Goal: Task Accomplishment & Management: Manage account settings

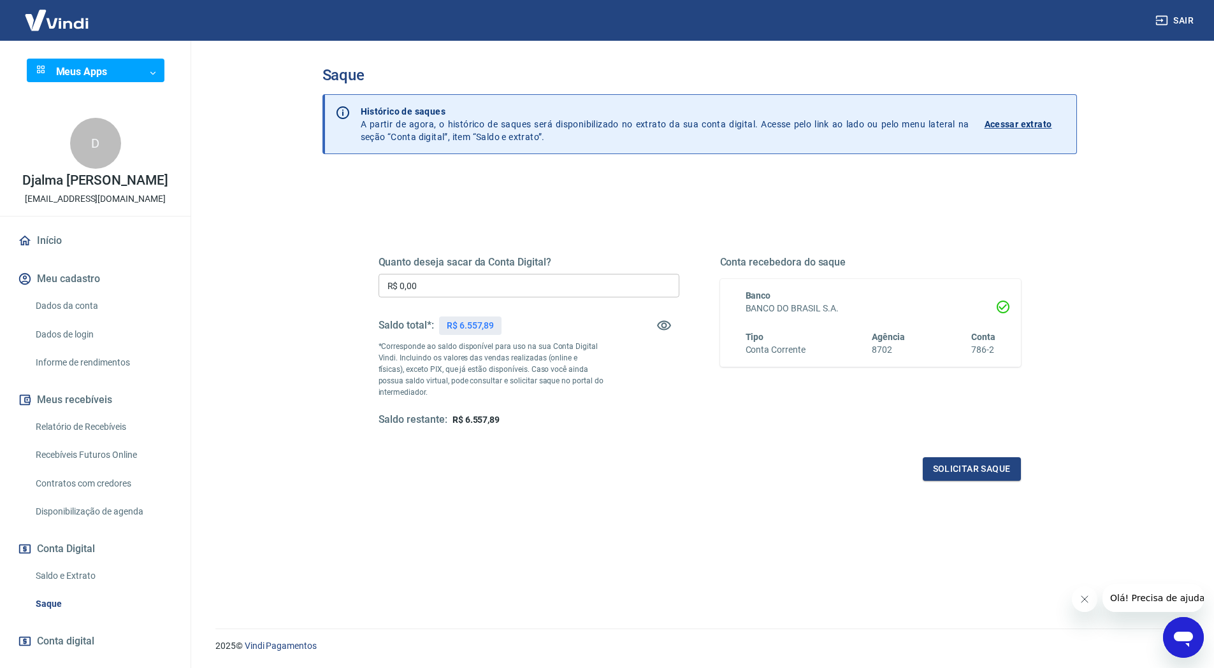
scroll to position [64, 0]
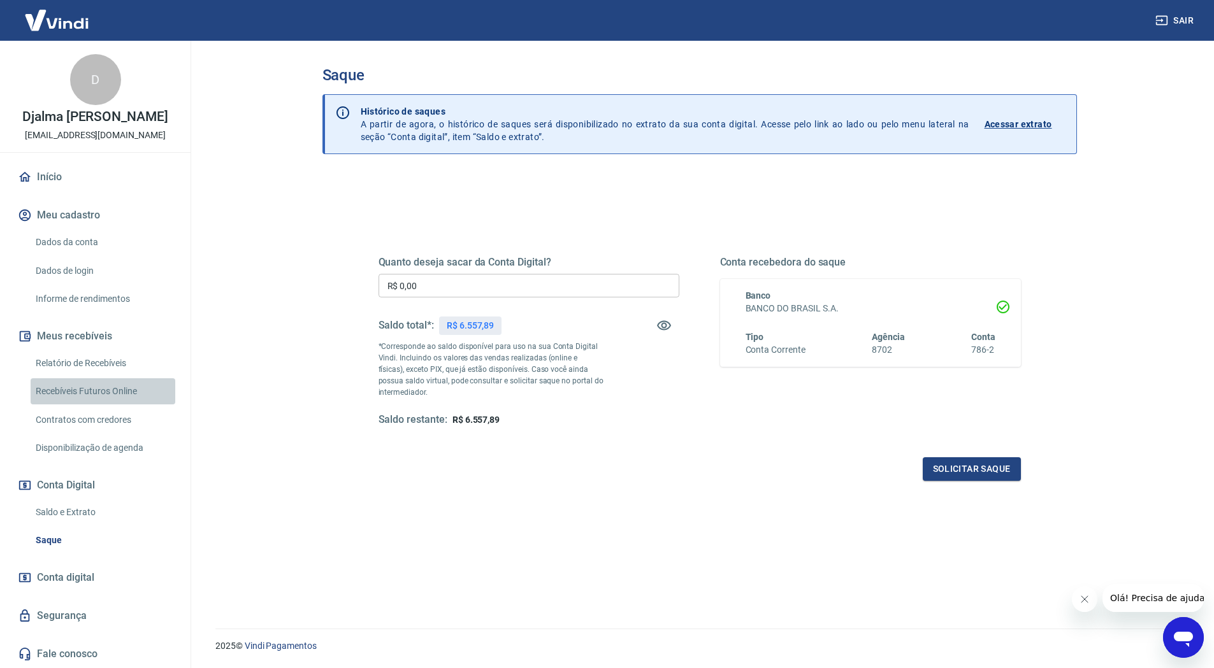
click at [110, 402] on link "Recebíveis Futuros Online" at bounding box center [103, 391] width 145 height 26
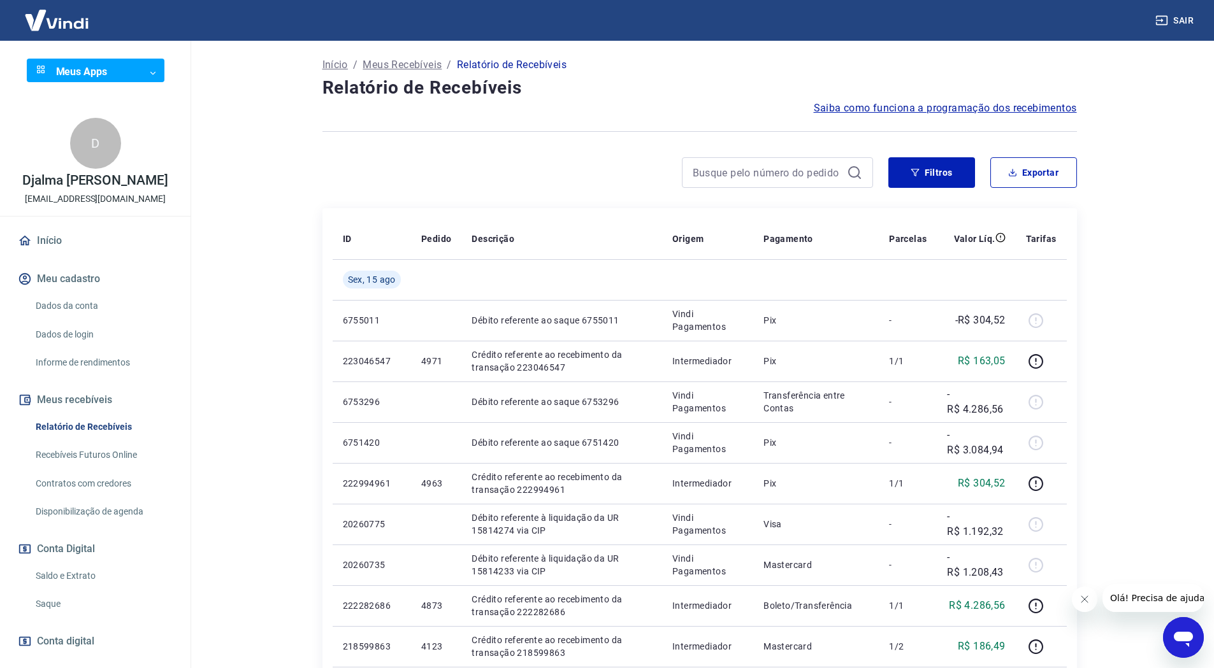
click at [106, 464] on link "Recebíveis Futuros Online" at bounding box center [103, 455] width 145 height 26
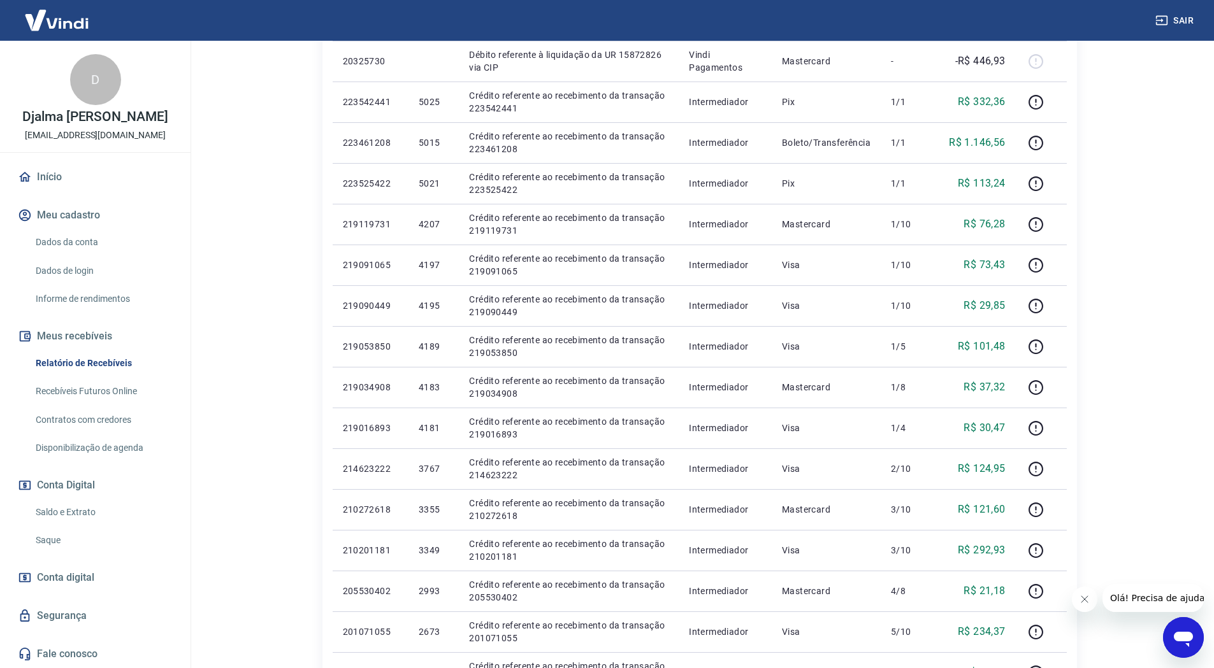
scroll to position [382, 0]
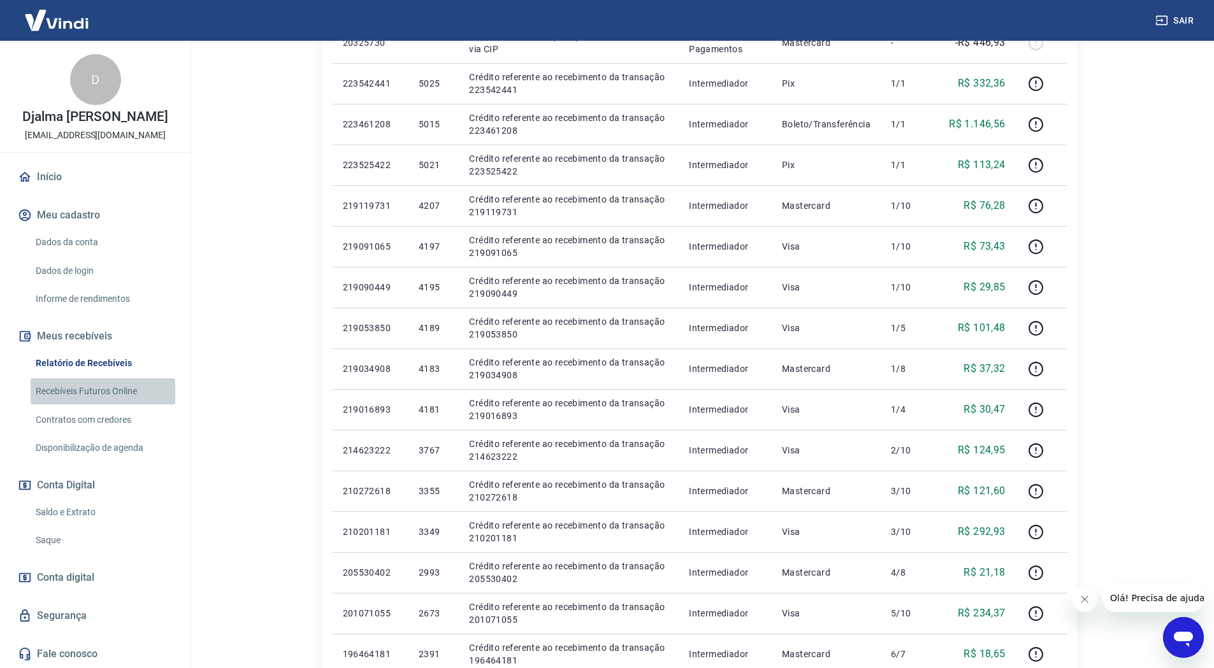
click at [111, 391] on link "Recebíveis Futuros Online" at bounding box center [103, 391] width 145 height 26
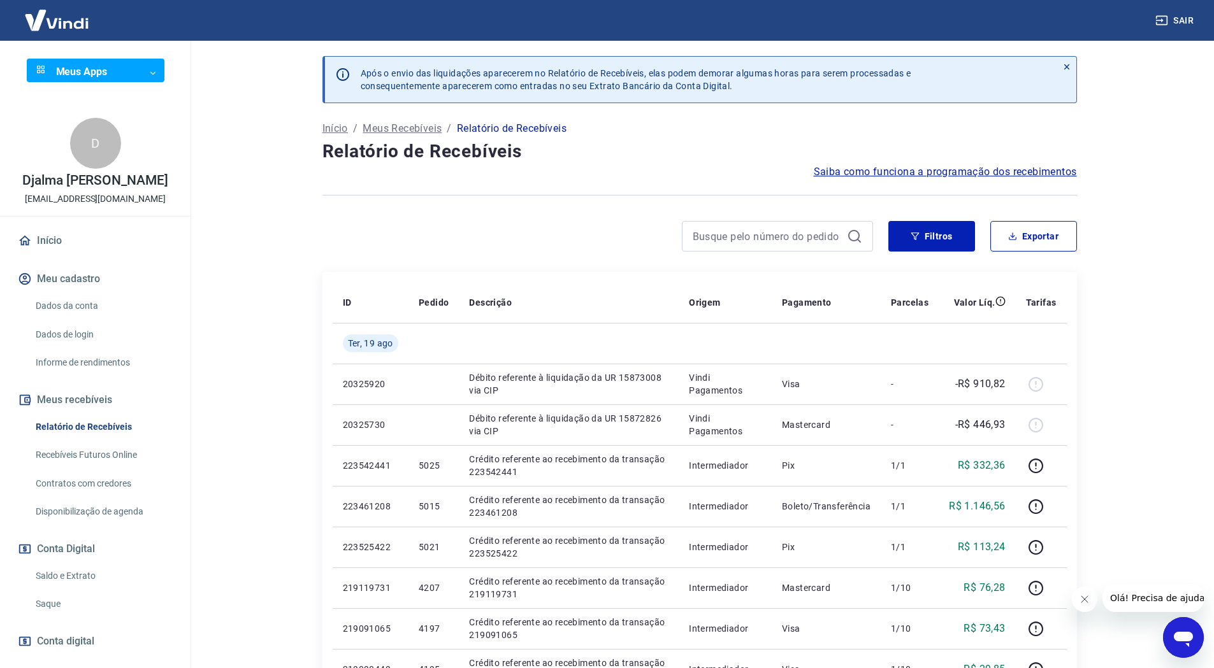
click at [53, 255] on link "Início" at bounding box center [95, 241] width 160 height 28
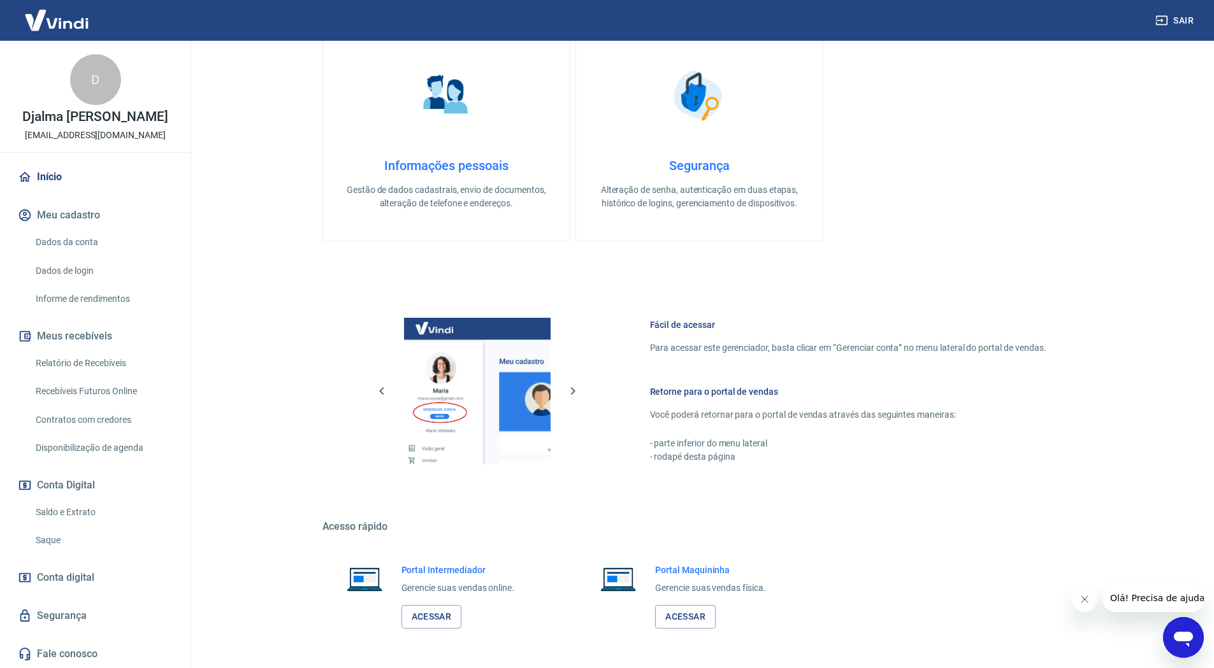
scroll to position [319, 0]
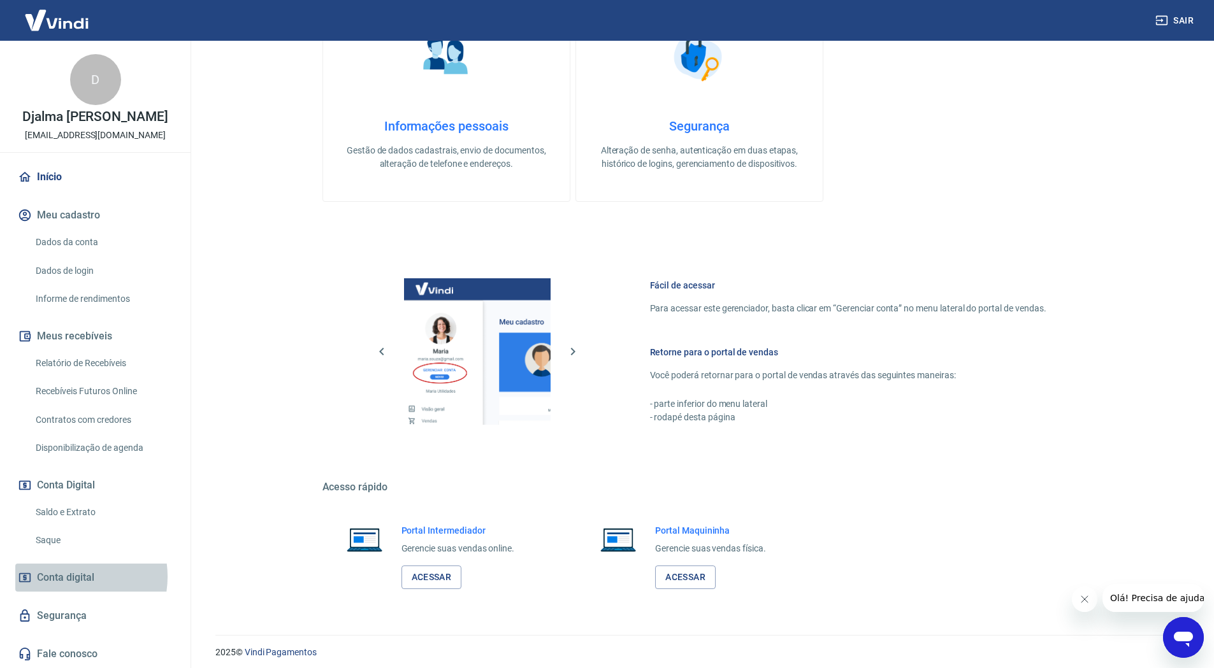
click at [65, 577] on span "Conta digital" at bounding box center [65, 578] width 57 height 18
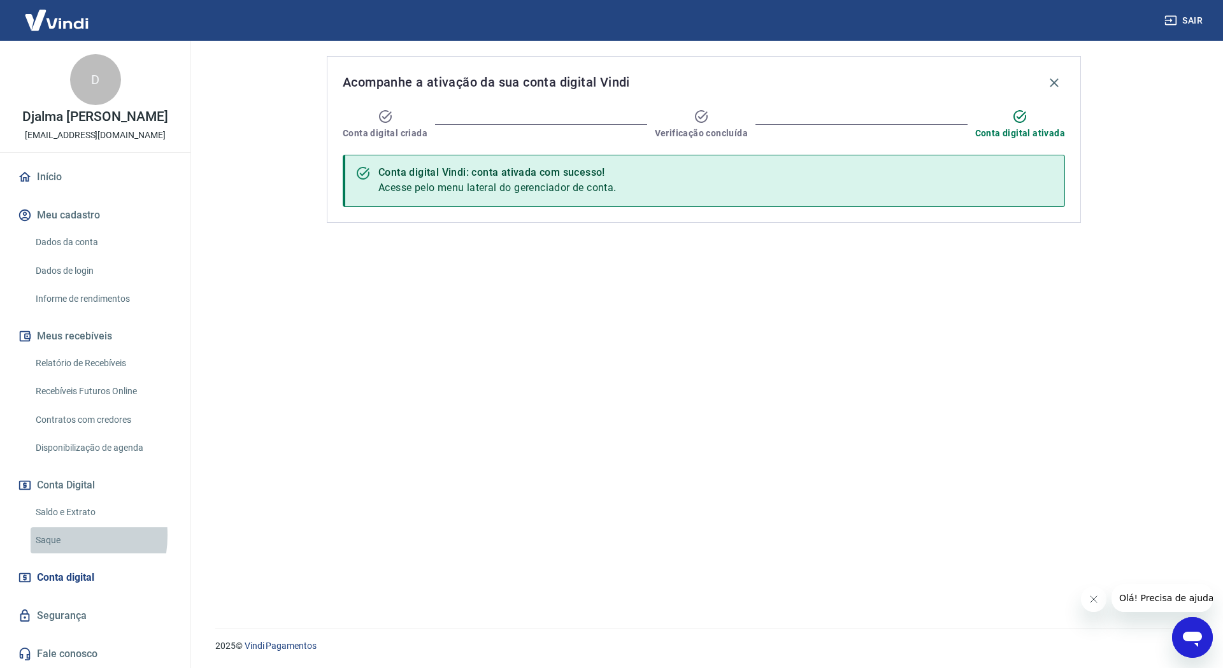
click at [47, 535] on link "Saque" at bounding box center [103, 540] width 145 height 26
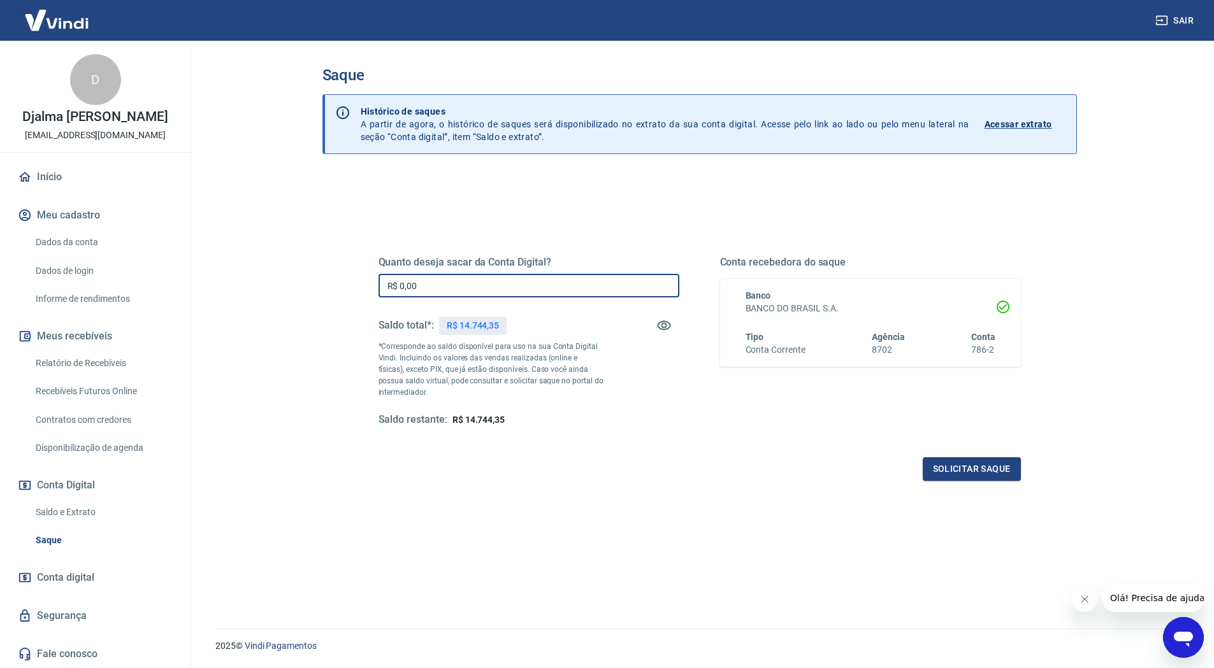
drag, startPoint x: 427, startPoint y: 278, endPoint x: 352, endPoint y: 277, distance: 75.8
click at [352, 277] on div "Quanto deseja sacar da Conta Digital? R$ 0,00 ​ Saldo total*: R$ 14.744,35 *Cor…" at bounding box center [699, 348] width 703 height 296
type input "R$ 14.744,35"
click at [964, 466] on button "Solicitar saque" at bounding box center [971, 469] width 98 height 24
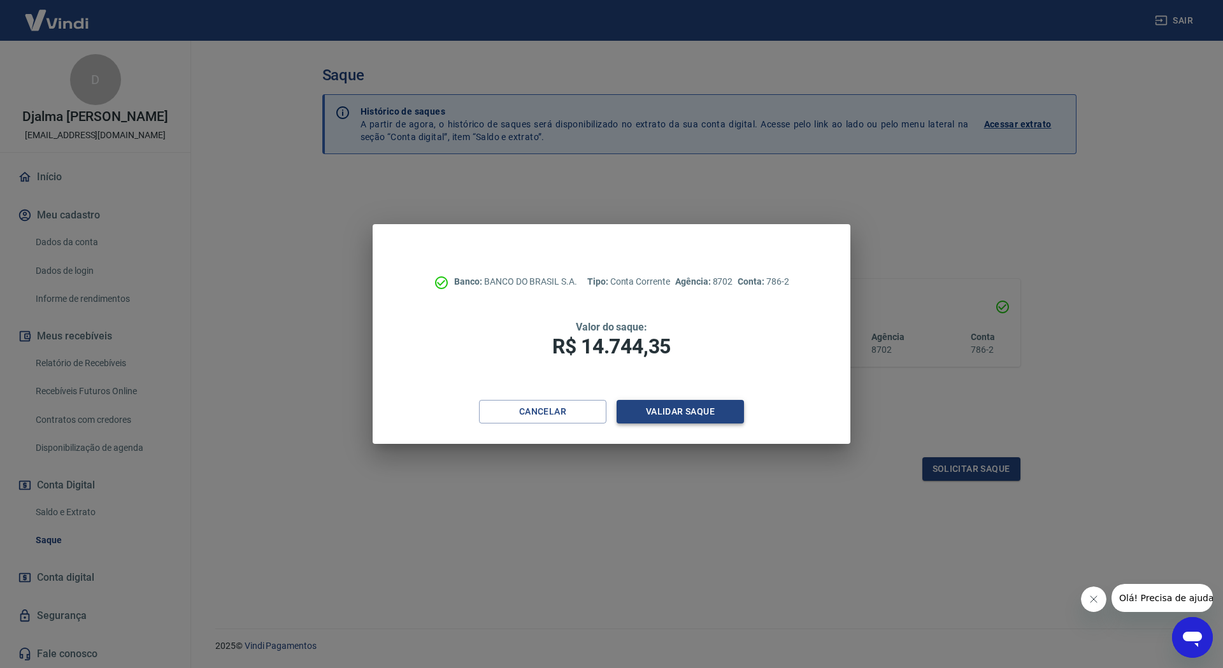
click at [657, 412] on button "Validar saque" at bounding box center [680, 412] width 127 height 24
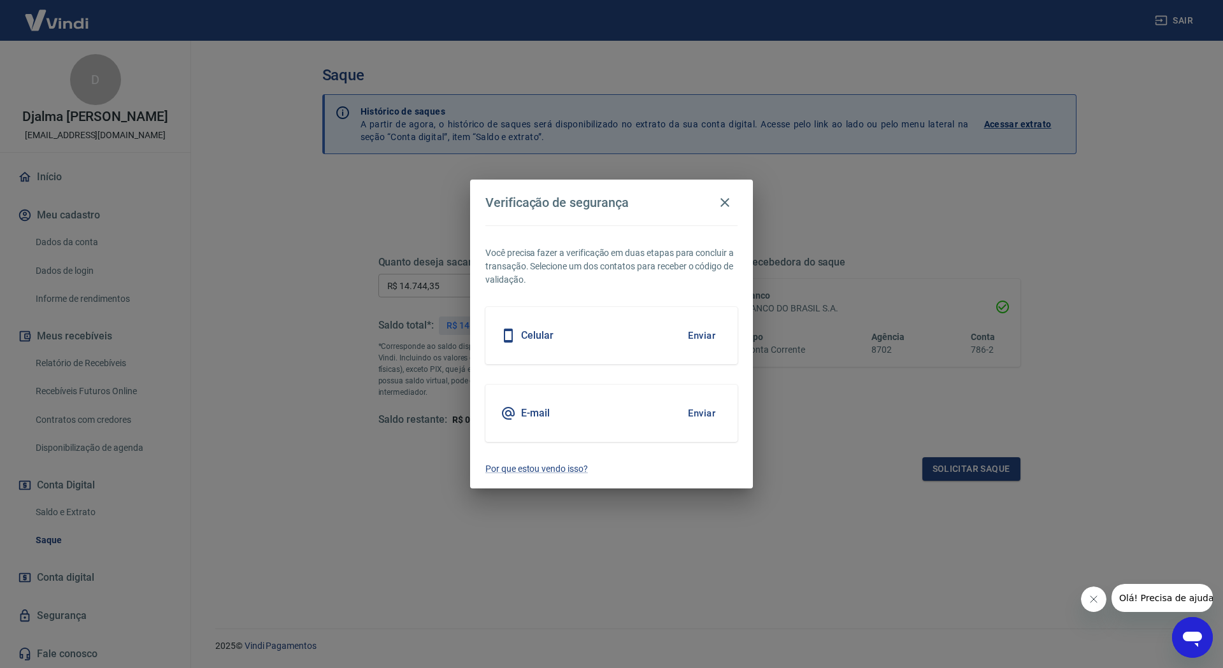
click at [623, 419] on div "E-mail Enviar" at bounding box center [611, 413] width 252 height 57
click at [702, 417] on button "Enviar" at bounding box center [701, 413] width 41 height 27
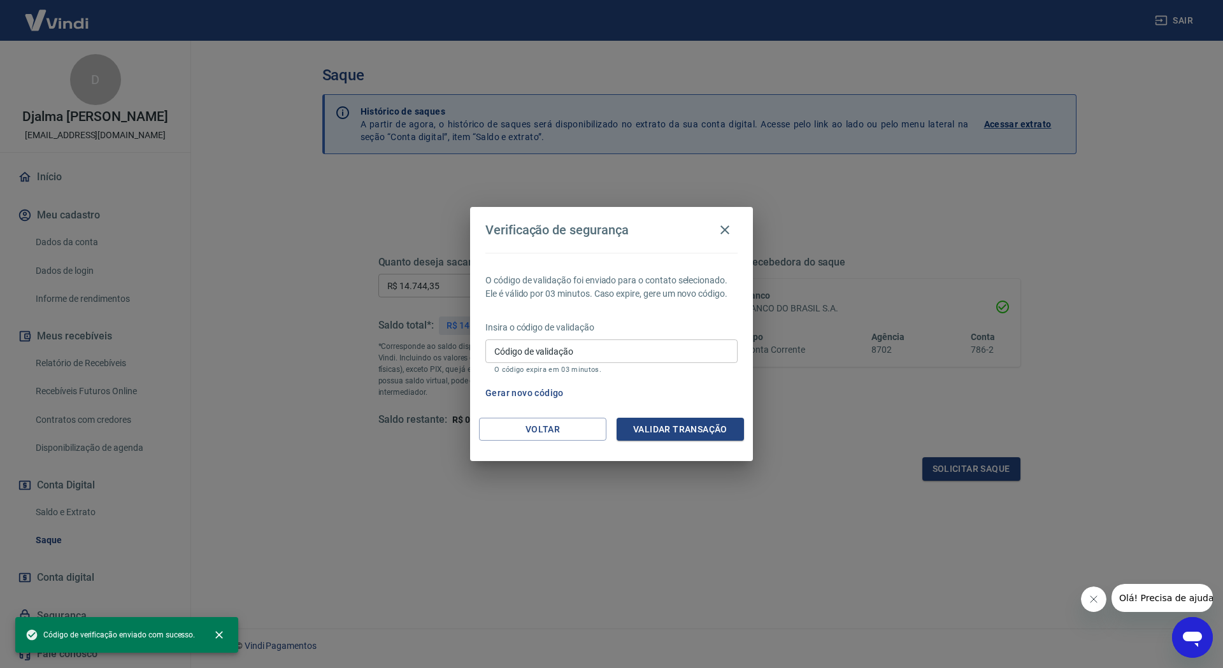
click at [561, 343] on input "Código de validação" at bounding box center [611, 352] width 252 height 24
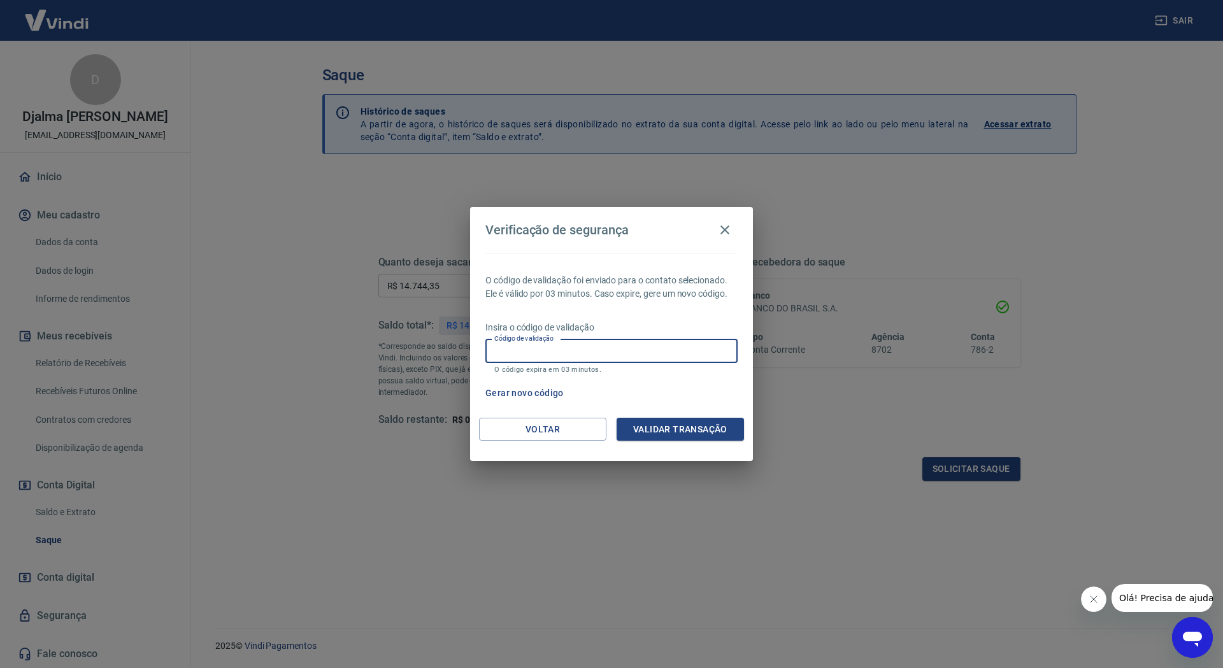
paste input "112673"
type input "112673"
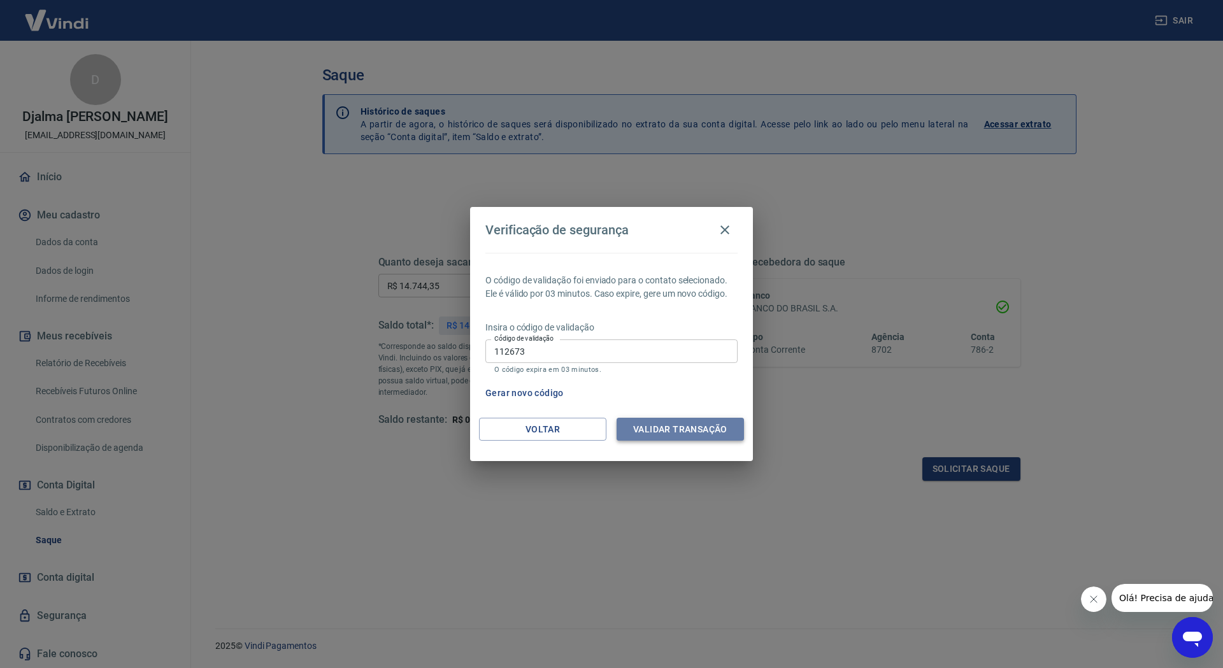
click at [665, 427] on button "Validar transação" at bounding box center [680, 430] width 127 height 24
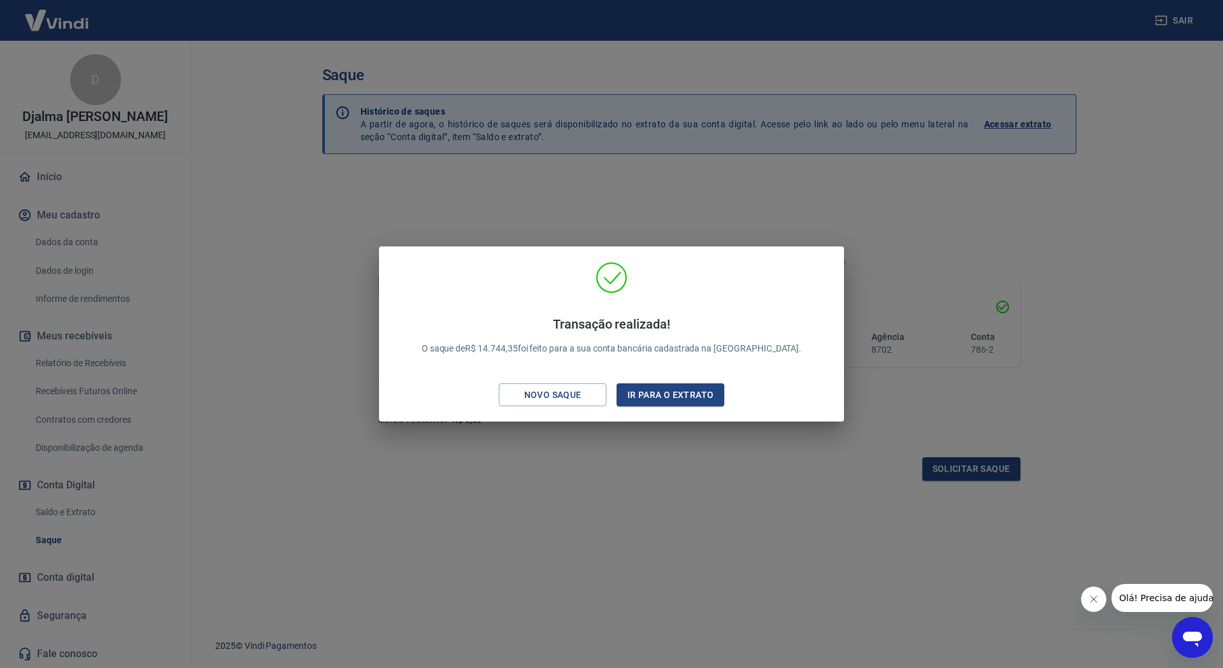
click at [699, 520] on div "Transação realizada! O saque de R$ 14.744,35 foi feito para a sua conta bancári…" at bounding box center [611, 334] width 1223 height 668
